Goal: Task Accomplishment & Management: Manage account settings

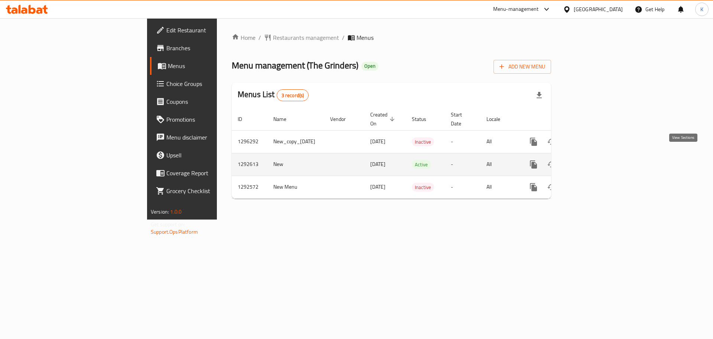
click at [592, 160] on icon "enhanced table" at bounding box center [587, 164] width 9 height 9
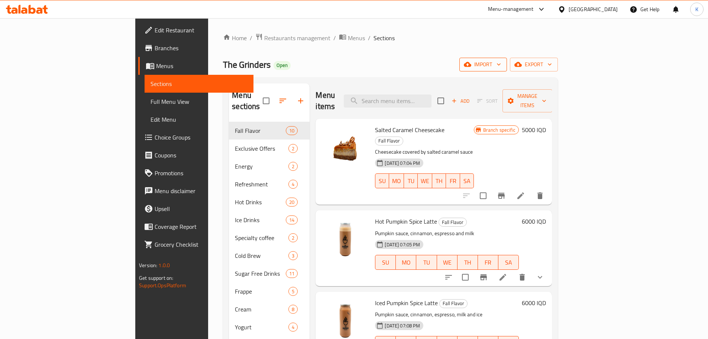
click at [501, 66] on span "import" at bounding box center [483, 64] width 36 height 9
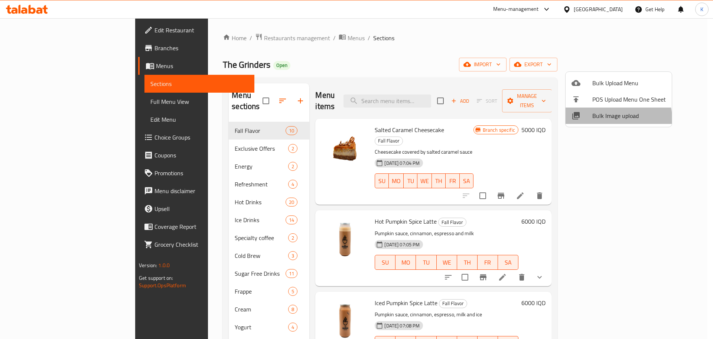
click at [604, 119] on span "Bulk Image upload" at bounding box center [630, 115] width 74 height 9
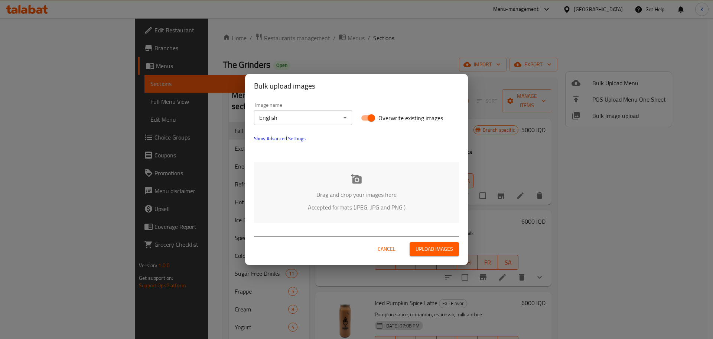
click at [369, 187] on div "Drag and drop your images here Accepted formats (JPEG, JPG and PNG )" at bounding box center [356, 192] width 205 height 61
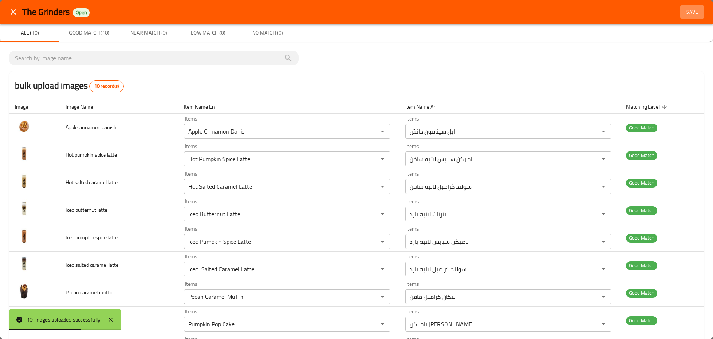
click at [689, 10] on span "Save" at bounding box center [693, 11] width 18 height 9
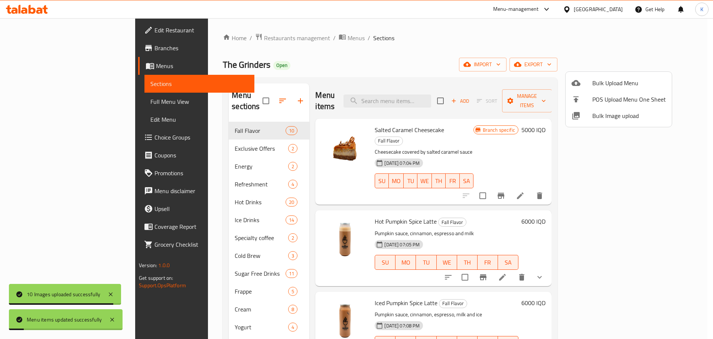
click at [661, 68] on div at bounding box center [356, 169] width 713 height 339
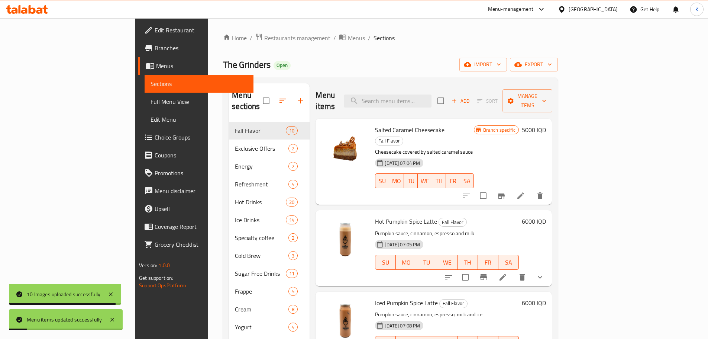
click at [552, 68] on span "export" at bounding box center [534, 64] width 36 height 9
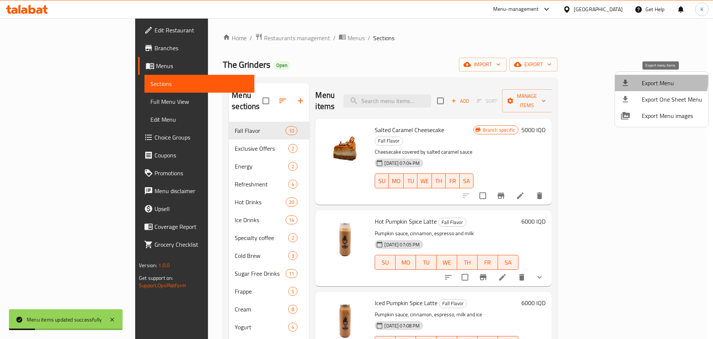
click at [647, 80] on span "Export Menu" at bounding box center [672, 82] width 61 height 9
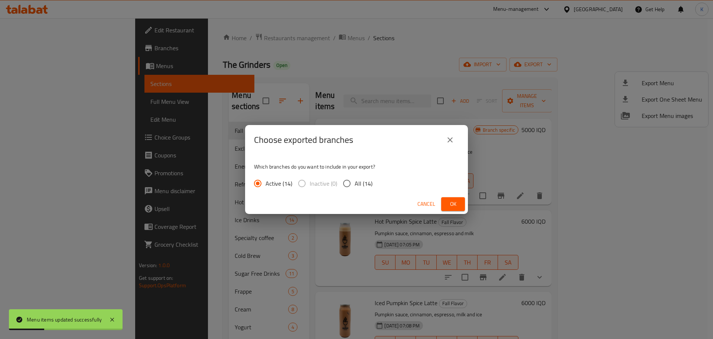
click at [352, 182] on input "All (14)" at bounding box center [347, 183] width 16 height 16
radio input "true"
click at [449, 204] on span "Ok" at bounding box center [453, 203] width 12 height 9
